Goal: Task Accomplishment & Management: Manage account settings

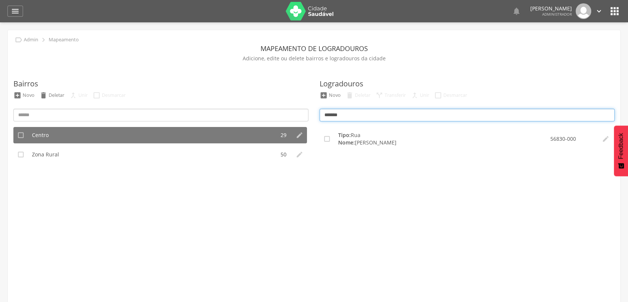
drag, startPoint x: 348, startPoint y: 117, endPoint x: 295, endPoint y: 95, distance: 57.0
click at [295, 95] on div "Bairros  Novo  Deletar  Unir  Desmarcar  Centro 29   Zona Rural 50  [GE…" at bounding box center [314, 191] width 613 height 255
type input "*****"
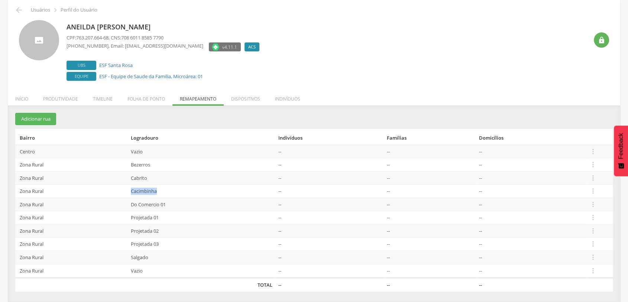
scroll to position [30, 0]
click at [592, 270] on icon "" at bounding box center [593, 270] width 8 height 8
click at [573, 241] on link "Desalocar famílias" at bounding box center [567, 240] width 59 height 9
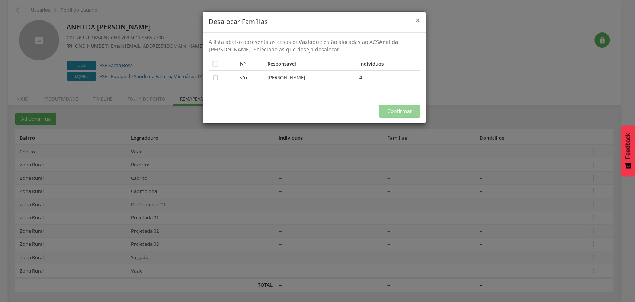
click at [417, 19] on span "×" at bounding box center [417, 20] width 4 height 10
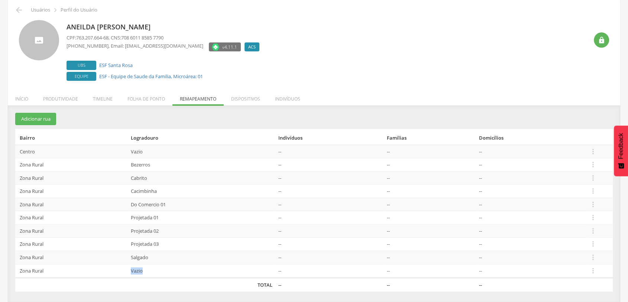
drag, startPoint x: 131, startPoint y: 270, endPoint x: 148, endPoint y: 263, distance: 18.6
click at [145, 270] on td "Vazio" at bounding box center [202, 271] width 148 height 14
drag, startPoint x: 134, startPoint y: 164, endPoint x: 175, endPoint y: 173, distance: 42.6
click at [175, 173] on tbody "Centro Vazio -- -- --  Editar Alocar famílias Desalocar famílias Desvincular A…" at bounding box center [314, 211] width 598 height 133
click at [146, 189] on td "Cacimbinha" at bounding box center [202, 190] width 148 height 13
